Goal: Task Accomplishment & Management: Use online tool/utility

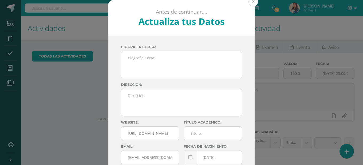
click at [253, 5] on button at bounding box center [253, 2] width 10 height 10
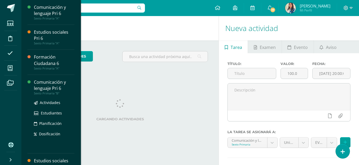
click at [53, 85] on div "Comunicación y lenguaje Pri 6" at bounding box center [54, 85] width 41 height 12
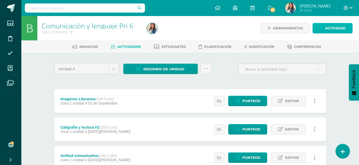
click at [338, 27] on span "Actividad" at bounding box center [335, 28] width 21 height 10
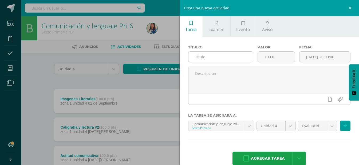
click at [231, 59] on input "text" at bounding box center [220, 56] width 65 height 10
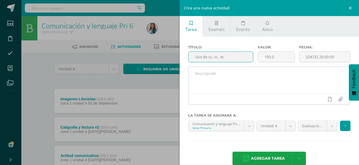
type input "Uso de cc, sc, xc"
click at [230, 76] on textarea at bounding box center [269, 80] width 162 height 27
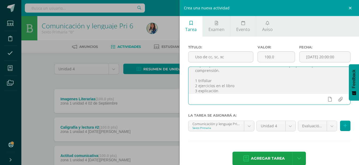
scroll to position [23, 0]
type textarea "Buen día chicos, bendiciones en todas sus actividades. *Aplica procesos de revi…"
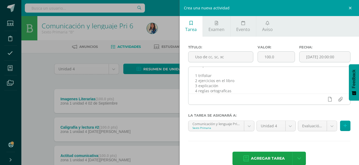
click at [283, 98] on div at bounding box center [269, 98] width 162 height 11
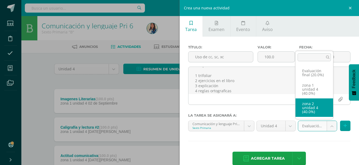
select select "30718"
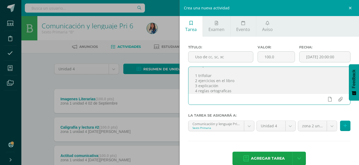
click at [222, 89] on textarea "Buen día chicos, bendiciones en todas sus actividades. *Aplica procesos de revi…" at bounding box center [269, 80] width 162 height 27
type textarea "Buen día chicos, bendiciones en todas sus actividades. *Aplica procesos de revi…"
click at [343, 127] on icon at bounding box center [344, 125] width 3 height 5
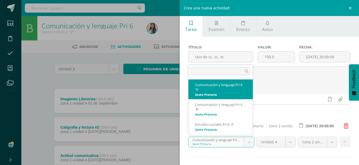
select select "20036"
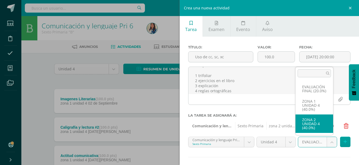
select select "30709"
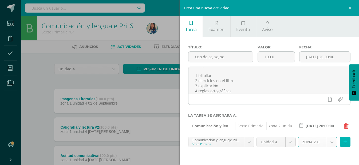
click at [343, 143] on button at bounding box center [345, 141] width 10 height 10
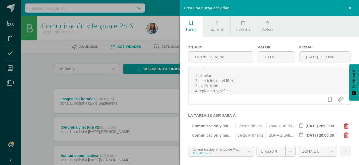
click at [322, 135] on input "[DATE] 20:00:00" at bounding box center [319, 135] width 47 height 10
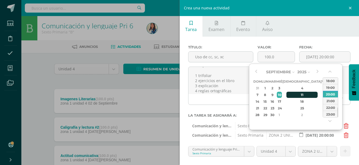
click at [291, 94] on td "11" at bounding box center [301, 94] width 39 height 7
type input "[DATE] 20:00:00"
click at [354, 143] on div "Tarea Examen Evento Aviso Título: Uso de cc, sc, xc Valor: 100.0 Fecha: 2025-09…" at bounding box center [268, 82] width 179 height 165
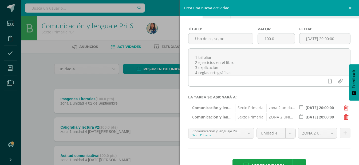
scroll to position [35, 0]
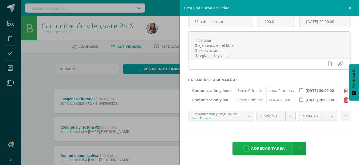
click at [270, 148] on span "Agregar tarea" at bounding box center [268, 148] width 34 height 13
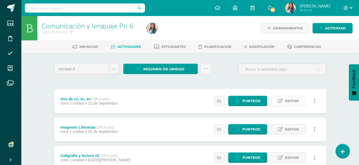
click at [295, 102] on span "Editar" at bounding box center [292, 101] width 14 height 10
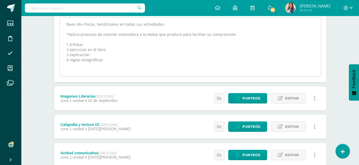
scroll to position [133, 0]
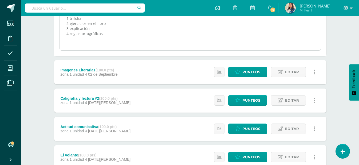
click at [111, 35] on textarea "Buen día chicos, bendiciones en todas sus actividades. *Aplica procesos de revi…" at bounding box center [190, 20] width 261 height 59
paste textarea "Las reglas de la RAE para "xc" y "cc" son claras: "xc" se escribe en palabras c…"
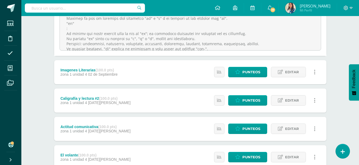
scroll to position [27, 0]
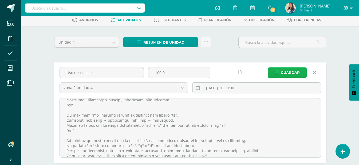
type textarea "Buen día chicos, bendiciones en todas sus actividades. *Aplica procesos de revi…"
click at [286, 68] on span "Guardar" at bounding box center [290, 72] width 19 height 10
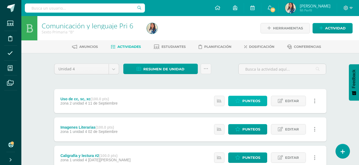
click at [253, 102] on span "Punteos" at bounding box center [251, 101] width 18 height 10
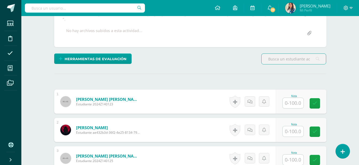
scroll to position [88, 0]
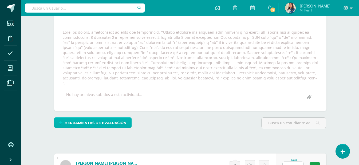
click at [95, 118] on span "Herramientas de evaluación" at bounding box center [96, 123] width 62 height 10
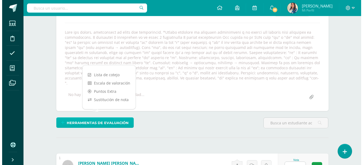
scroll to position [88, 0]
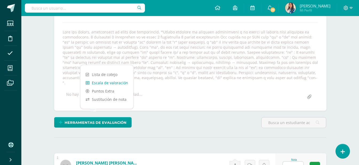
click at [115, 82] on link "Escala de valoración" at bounding box center [106, 82] width 53 height 8
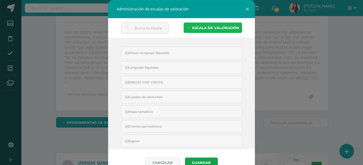
click at [198, 26] on span "escala de valoración" at bounding box center [215, 28] width 47 height 10
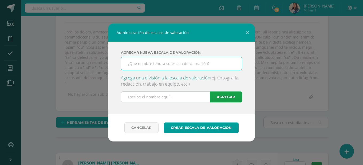
click at [139, 65] on input "text" at bounding box center [181, 63] width 121 height 13
type input "Palabras con xs,cc,sc"
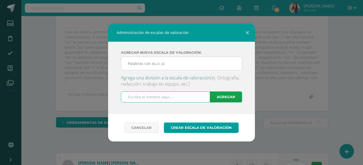
click at [195, 98] on input "text" at bounding box center [170, 96] width 99 height 10
type input "Trifoliar"
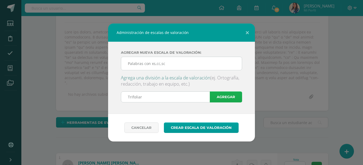
click at [221, 97] on link "Agregar" at bounding box center [226, 96] width 32 height 11
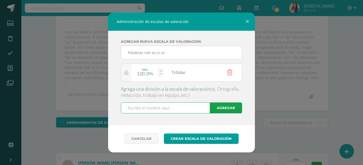
click at [144, 110] on input "text" at bounding box center [170, 107] width 99 height 10
type input "Actividad cuaderno"
click at [235, 107] on link "Agregar" at bounding box center [226, 107] width 32 height 11
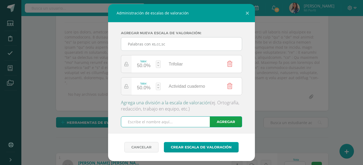
click at [154, 122] on input "text" at bounding box center [170, 121] width 99 height 10
type input "seguimiento de instrucciones"
click at [216, 119] on link "Agregar" at bounding box center [226, 121] width 32 height 11
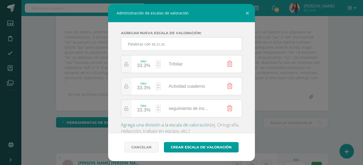
scroll to position [27, 0]
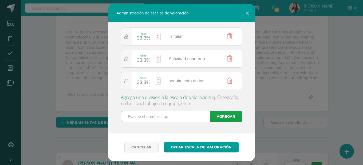
click at [178, 117] on input "text" at bounding box center [170, 116] width 99 height 10
type input "trabaja en orden"
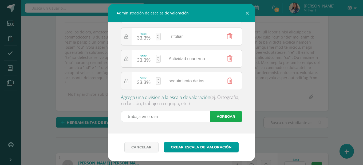
click at [218, 116] on link "Agregar" at bounding box center [226, 116] width 32 height 11
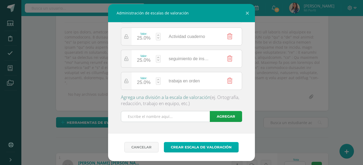
click at [203, 146] on link "Crear escala de valoración" at bounding box center [201, 147] width 75 height 10
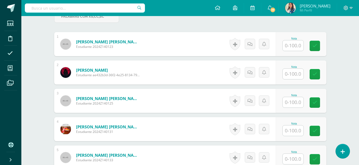
scroll to position [204, 0]
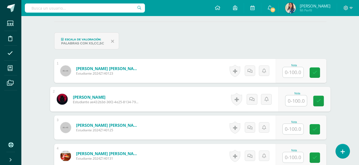
click at [303, 96] on input "text" at bounding box center [295, 100] width 21 height 11
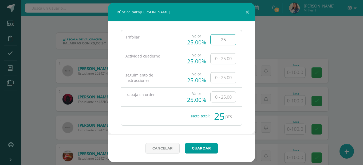
type input "25"
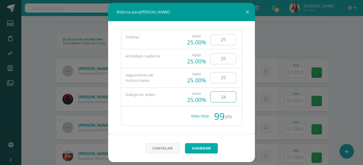
type input "24"
click at [195, 145] on link "Guardar" at bounding box center [201, 148] width 33 height 10
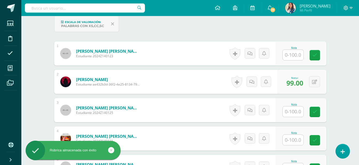
scroll to position [230, 0]
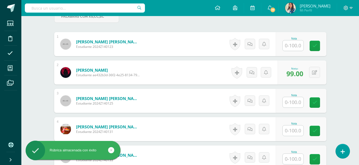
click at [296, 97] on input "text" at bounding box center [292, 102] width 21 height 10
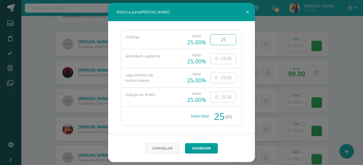
type input "25"
type input "24"
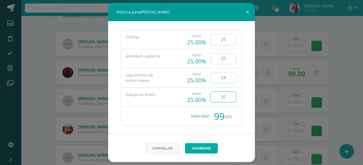
type input "25"
click at [190, 150] on link "Guardar" at bounding box center [201, 148] width 33 height 10
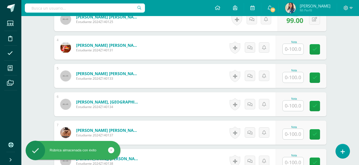
scroll to position [337, 0]
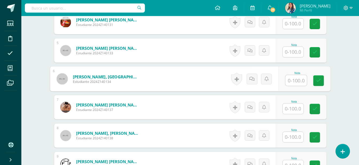
click at [296, 75] on input "text" at bounding box center [295, 80] width 21 height 11
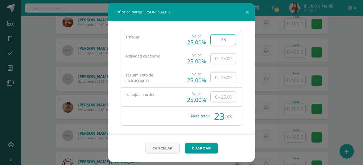
type input "23"
type input "25"
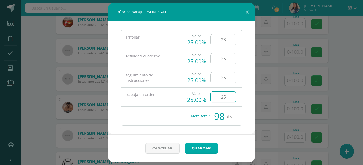
type input "25"
click at [209, 146] on link "Guardar" at bounding box center [201, 148] width 33 height 10
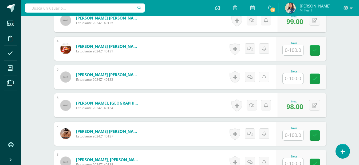
scroll to position [284, 0]
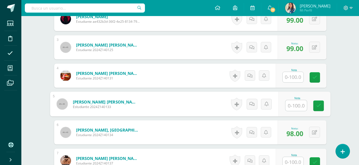
drag, startPoint x: 295, startPoint y: 98, endPoint x: 190, endPoint y: 57, distance: 113.2
click at [295, 100] on input "text" at bounding box center [295, 105] width 21 height 11
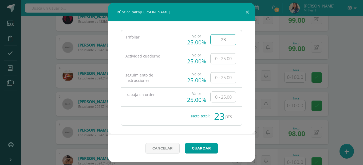
type input "23"
type input "24"
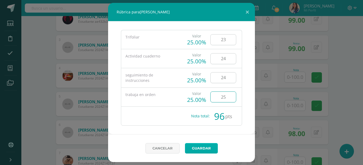
type input "25"
click at [201, 147] on link "Guardar" at bounding box center [201, 148] width 33 height 10
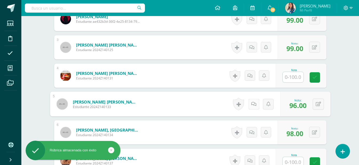
click at [252, 98] on link at bounding box center [253, 103] width 11 height 11
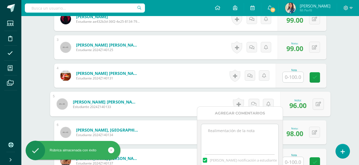
click at [234, 133] on textarea at bounding box center [239, 137] width 77 height 27
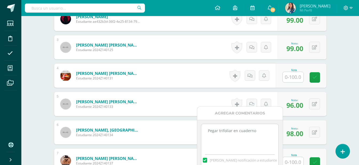
scroll to position [310, 0]
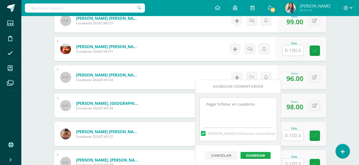
type textarea "Pegar trifoliar en cuaderno"
click at [258, 155] on button "Guardar" at bounding box center [255, 154] width 30 height 7
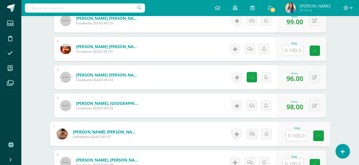
click at [292, 130] on input "text" at bounding box center [295, 135] width 21 height 11
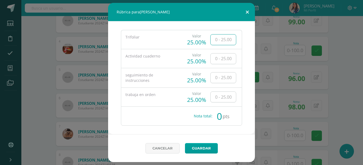
click at [252, 12] on button at bounding box center [246, 12] width 15 height 18
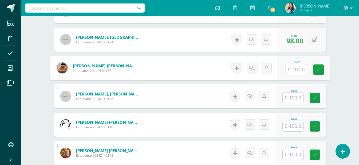
scroll to position [390, 0]
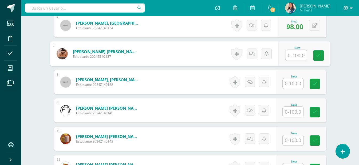
click at [293, 107] on input "text" at bounding box center [292, 111] width 21 height 10
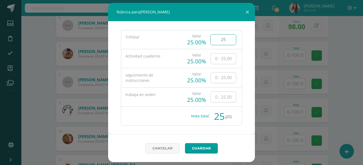
type input "25"
click at [226, 77] on input "text" at bounding box center [222, 77] width 25 height 10
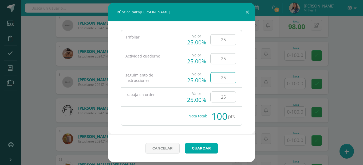
type input "25"
click at [198, 144] on link "Guardar" at bounding box center [201, 148] width 33 height 10
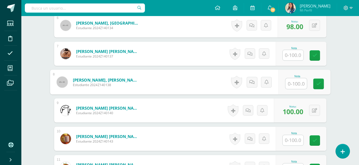
click at [289, 78] on input "text" at bounding box center [295, 83] width 21 height 11
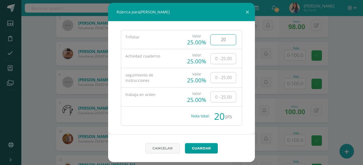
type input "20"
type input "24"
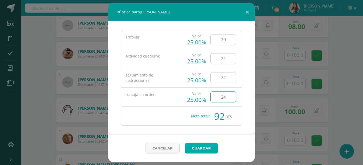
type input "24"
click at [203, 147] on link "Guardar" at bounding box center [201, 148] width 33 height 10
